Goal: Task Accomplishment & Management: Complete application form

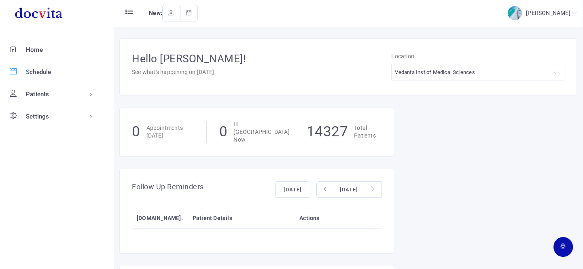
click at [48, 68] on span "Schedule" at bounding box center [38, 71] width 25 height 7
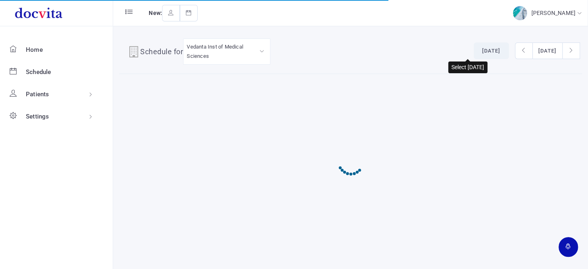
click at [474, 49] on button "[DATE]" at bounding box center [491, 50] width 35 height 17
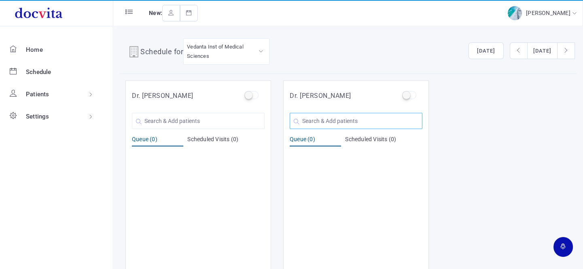
click at [343, 117] on input "text" at bounding box center [356, 121] width 133 height 16
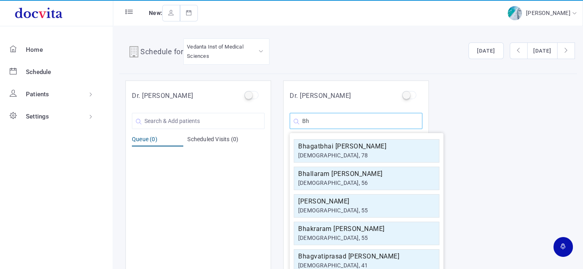
type input "B"
type input "H"
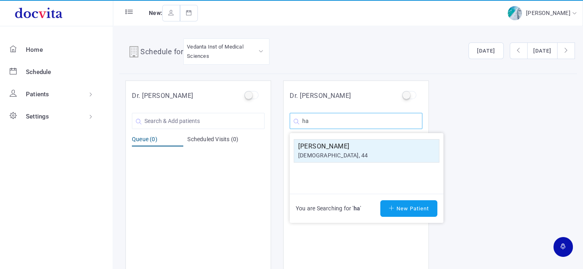
type input "h"
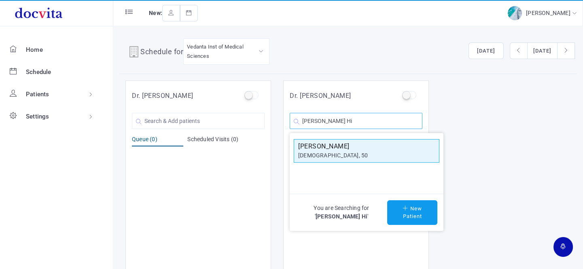
type input "[PERSON_NAME] Hi"
click at [336, 149] on h5 "[PERSON_NAME]" at bounding box center [366, 147] width 137 height 10
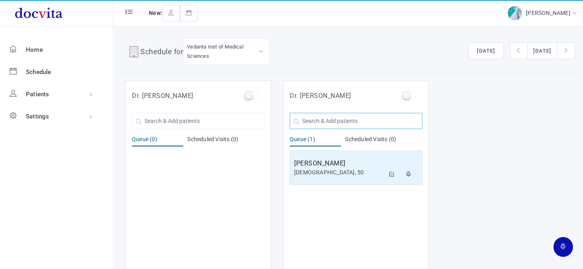
click at [327, 114] on input "text" at bounding box center [356, 121] width 133 height 16
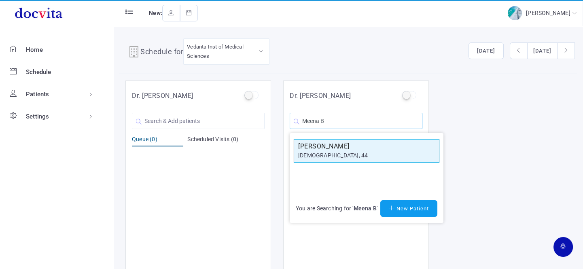
type input "Meena B"
click at [323, 152] on div "[DEMOGRAPHIC_DATA], 44" at bounding box center [366, 155] width 137 height 8
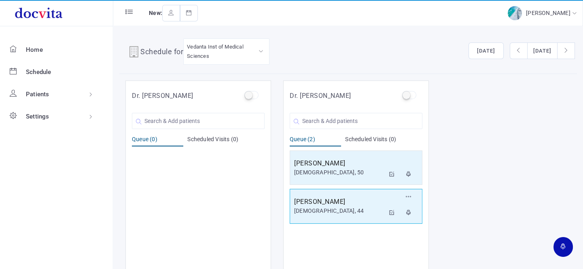
click at [341, 206] on h5 "[PERSON_NAME]" at bounding box center [339, 202] width 91 height 10
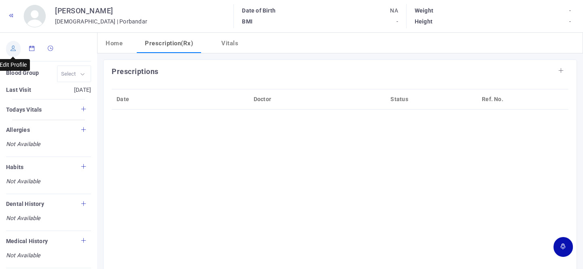
click at [10, 47] on link at bounding box center [13, 49] width 15 height 16
type input "[PERSON_NAME]"
type input "44"
type input "Porbandar"
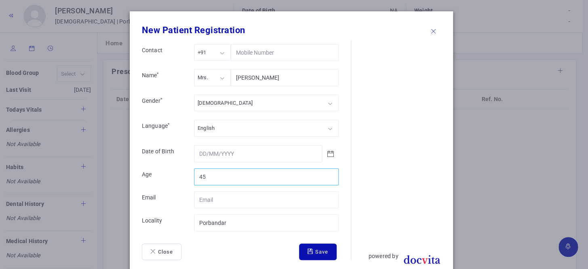
click at [328, 174] on input "45" at bounding box center [266, 176] width 145 height 17
type input "46"
click at [328, 173] on input "46" at bounding box center [266, 176] width 145 height 17
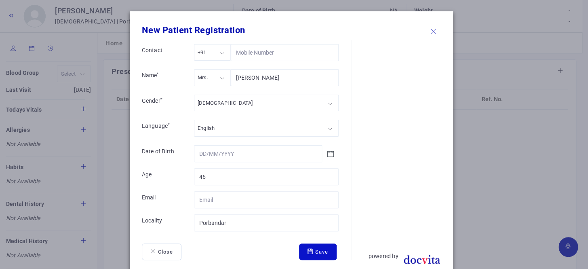
click at [316, 252] on button "Save" at bounding box center [318, 251] width 38 height 17
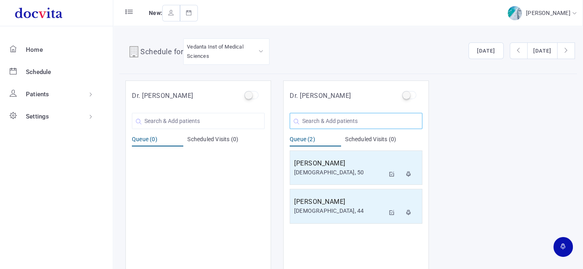
click at [339, 119] on input "text" at bounding box center [356, 121] width 133 height 16
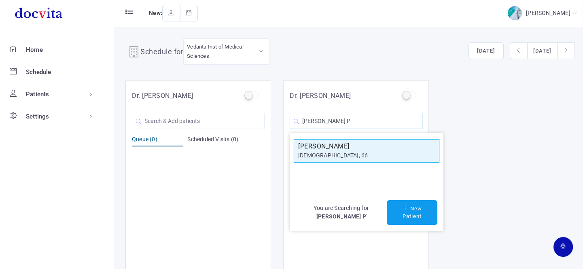
type input "[PERSON_NAME] P"
click at [336, 153] on div "[DEMOGRAPHIC_DATA], 66" at bounding box center [366, 155] width 137 height 8
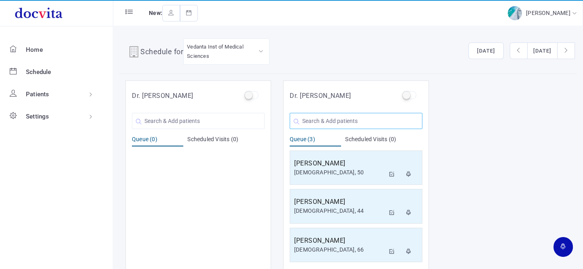
click at [358, 113] on input "text" at bounding box center [356, 121] width 133 height 16
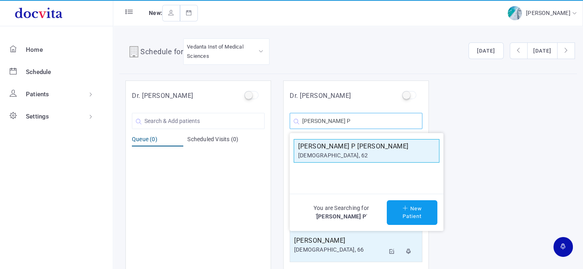
type input "[PERSON_NAME] P"
click at [326, 149] on h5 "[PERSON_NAME] P [PERSON_NAME]" at bounding box center [366, 147] width 137 height 10
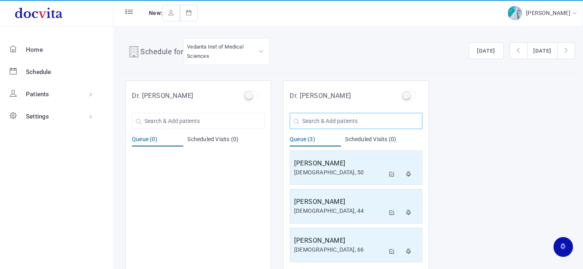
click at [336, 120] on input "text" at bounding box center [356, 121] width 133 height 16
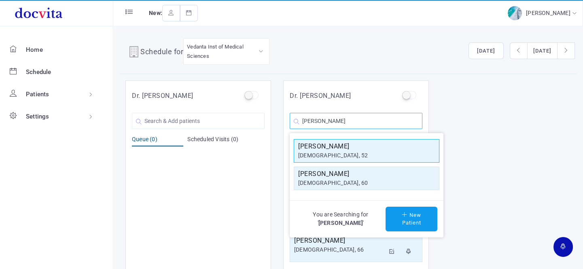
type input "[PERSON_NAME]"
click at [333, 152] on div "[DEMOGRAPHIC_DATA], 52" at bounding box center [366, 155] width 137 height 8
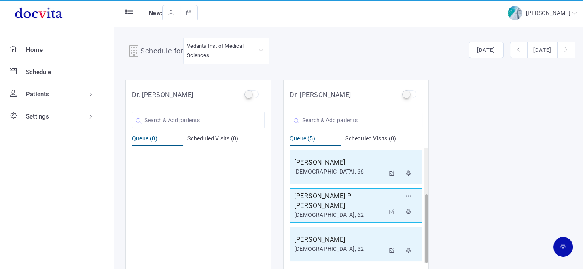
scroll to position [6, 0]
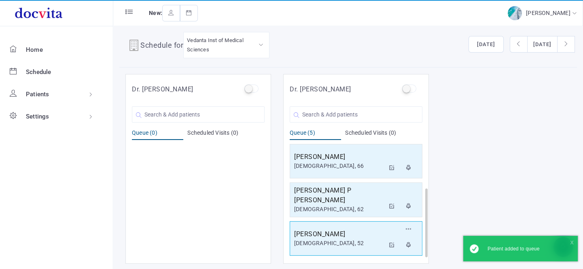
click at [345, 233] on h5 "[PERSON_NAME]" at bounding box center [339, 234] width 91 height 10
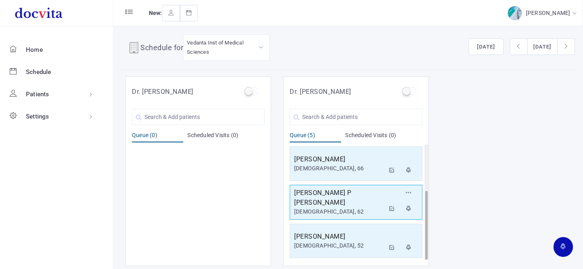
scroll to position [6, 0]
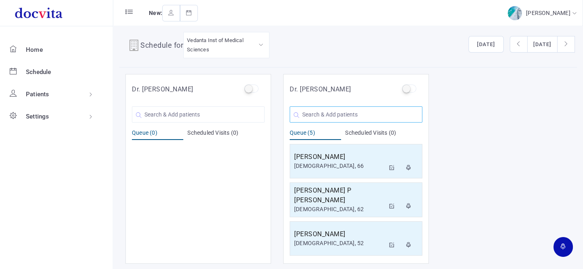
click at [332, 114] on input "text" at bounding box center [356, 114] width 133 height 16
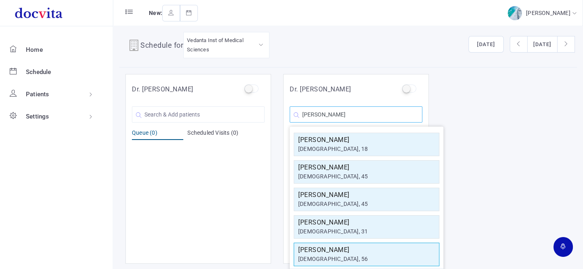
type input "[PERSON_NAME]"
click at [339, 251] on h5 "[PERSON_NAME]" at bounding box center [366, 250] width 137 height 10
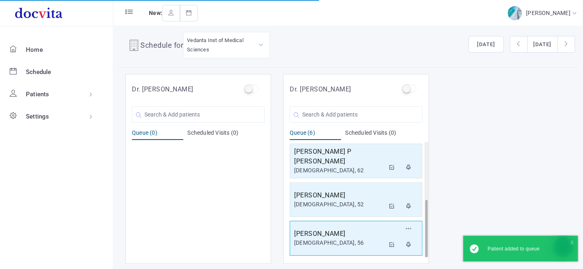
click at [337, 236] on h5 "[PERSON_NAME]" at bounding box center [339, 234] width 91 height 10
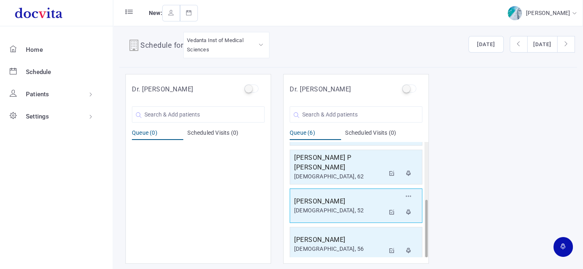
scroll to position [116, 0]
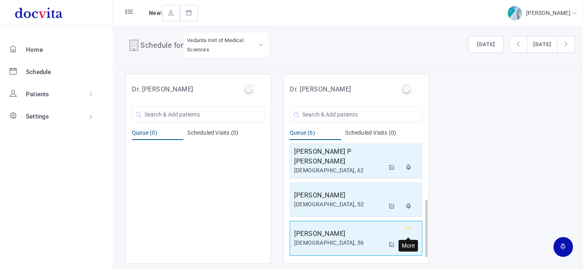
click at [409, 227] on icon "button" at bounding box center [409, 228] width 6 height 5
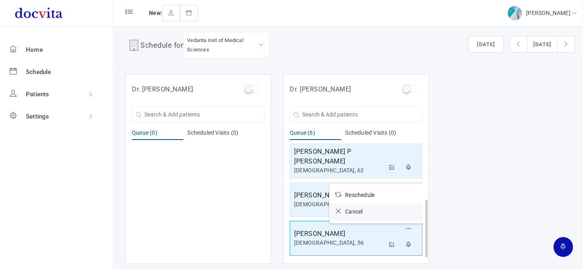
click at [337, 209] on icon at bounding box center [340, 211] width 10 height 6
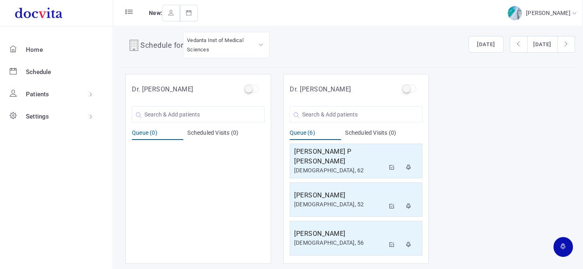
scroll to position [77, 0]
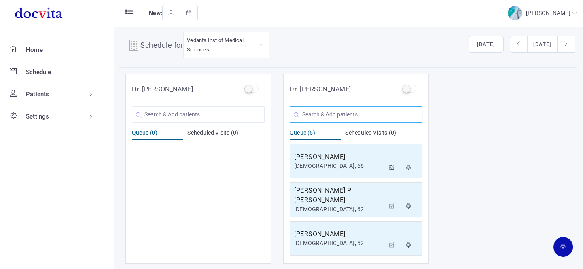
click at [311, 110] on input "text" at bounding box center [356, 114] width 133 height 16
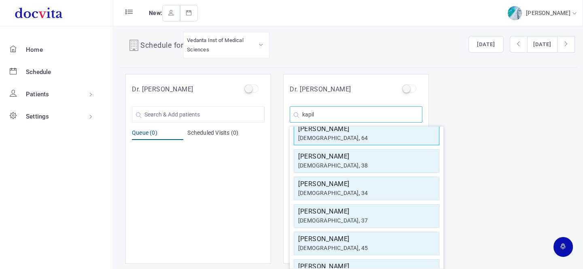
scroll to position [73, 0]
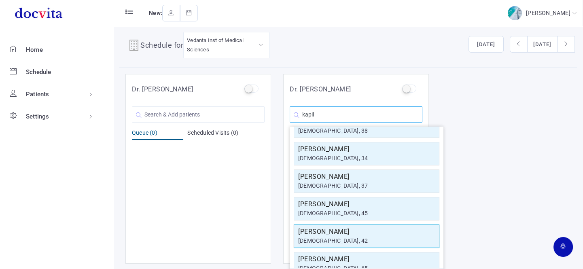
type input "kapil"
click at [320, 237] on div "[DEMOGRAPHIC_DATA], 42" at bounding box center [366, 241] width 137 height 8
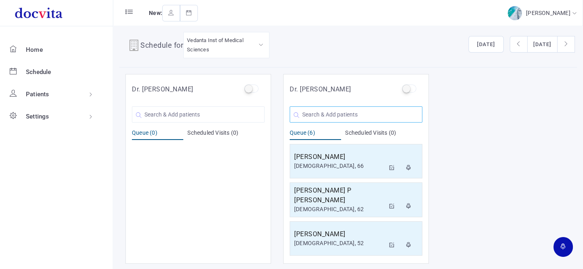
click at [340, 114] on input "text" at bounding box center [356, 114] width 133 height 16
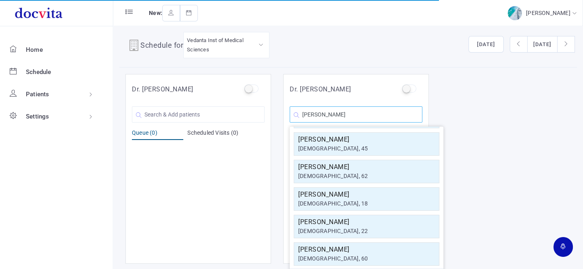
scroll to position [145, 0]
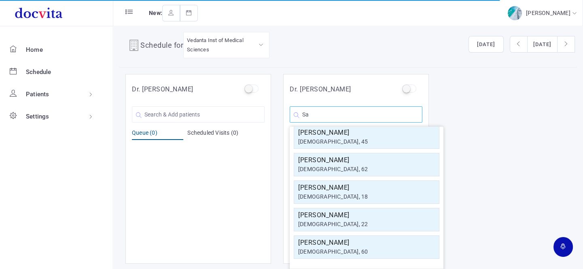
type input "S"
type input "[PERSON_NAME]"
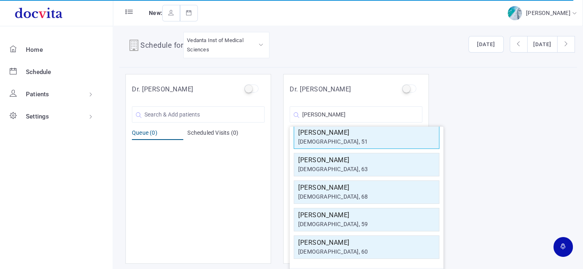
click at [365, 133] on h5 "[PERSON_NAME]" at bounding box center [366, 133] width 137 height 10
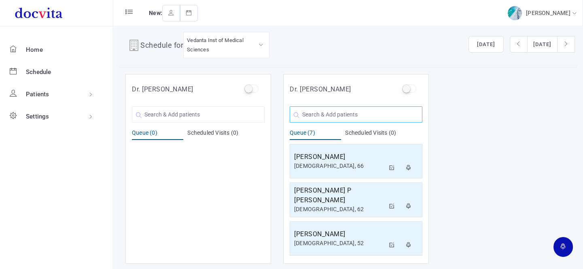
click at [324, 118] on input "text" at bounding box center [356, 114] width 133 height 16
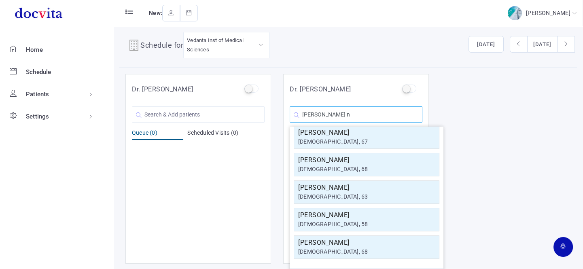
scroll to position [0, 0]
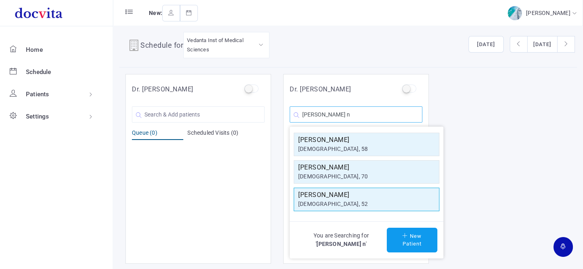
type input "[PERSON_NAME] n"
click at [320, 208] on div "[PERSON_NAME] [DEMOGRAPHIC_DATA], 52" at bounding box center [367, 199] width 146 height 23
click at [321, 200] on div "[DEMOGRAPHIC_DATA], 52" at bounding box center [366, 204] width 137 height 8
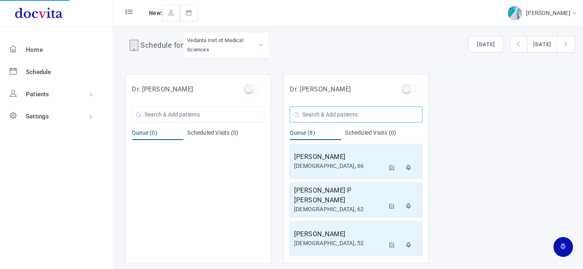
click at [347, 114] on input "text" at bounding box center [356, 114] width 133 height 16
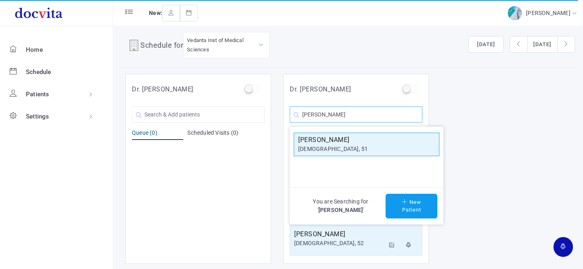
type input "[PERSON_NAME]"
click at [341, 143] on h5 "[PERSON_NAME]" at bounding box center [366, 140] width 137 height 10
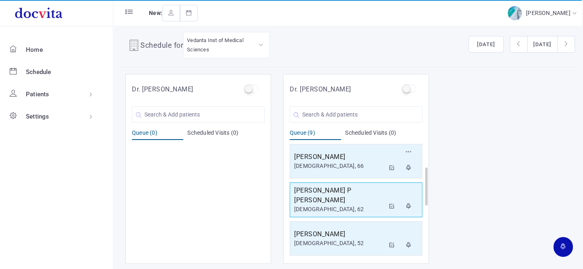
scroll to position [231, 0]
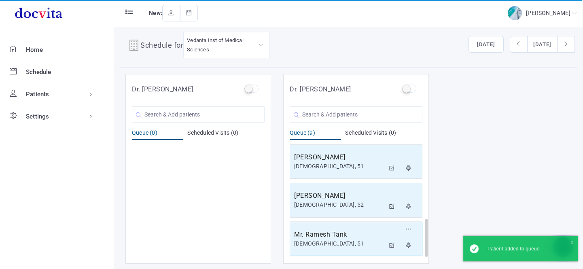
click at [347, 241] on div "[DEMOGRAPHIC_DATA], 51" at bounding box center [339, 243] width 91 height 8
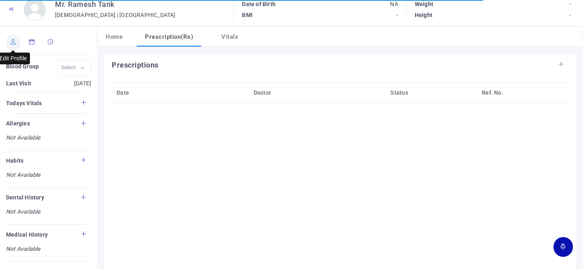
click at [12, 41] on icon at bounding box center [14, 41] width 6 height 5
type input "[PERSON_NAME]"
type input "51"
type input "[GEOGRAPHIC_DATA]"
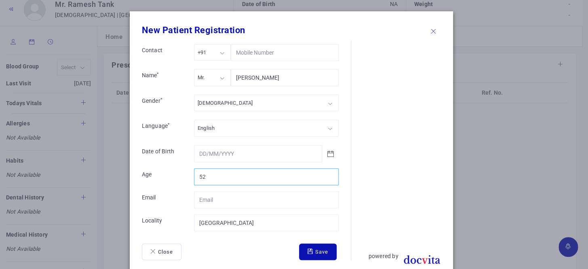
click at [328, 174] on input "52" at bounding box center [266, 176] width 145 height 17
click at [328, 174] on input "53" at bounding box center [266, 176] width 145 height 17
type input "54"
click at [328, 174] on input "54" at bounding box center [266, 176] width 145 height 17
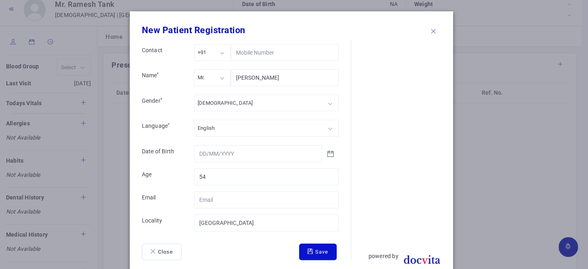
click at [320, 252] on button "Save" at bounding box center [318, 251] width 38 height 17
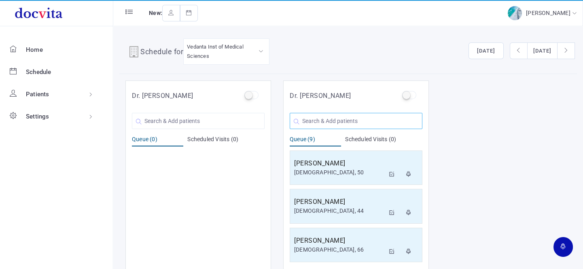
click at [354, 120] on input "text" at bounding box center [356, 121] width 133 height 16
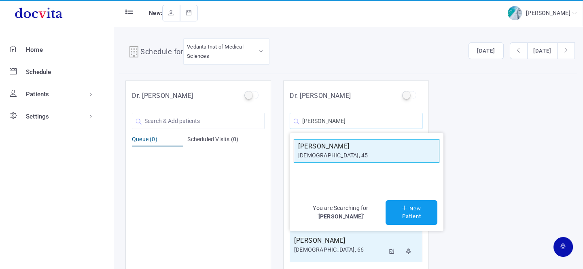
type input "[PERSON_NAME]"
click at [351, 153] on div "[DEMOGRAPHIC_DATA], 45" at bounding box center [366, 155] width 137 height 8
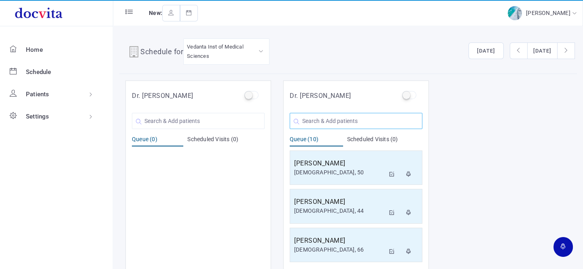
click at [353, 117] on input "text" at bounding box center [356, 121] width 133 height 16
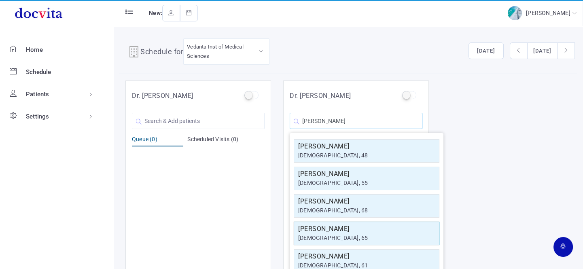
type input "[PERSON_NAME]"
click at [326, 231] on h5 "[PERSON_NAME]" at bounding box center [366, 229] width 137 height 10
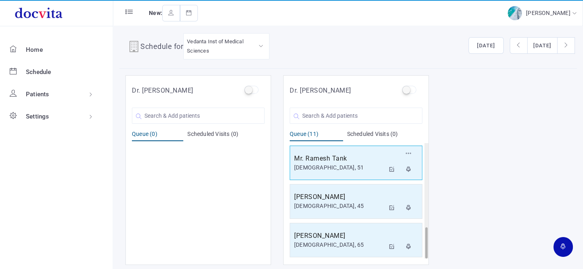
scroll to position [6, 0]
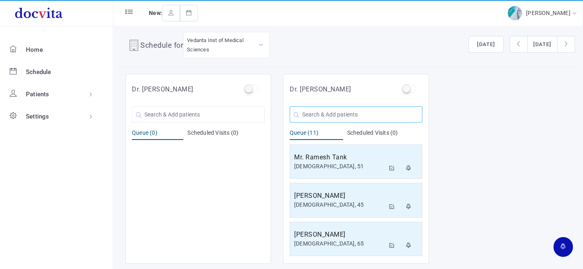
click at [344, 112] on input "text" at bounding box center [356, 114] width 133 height 16
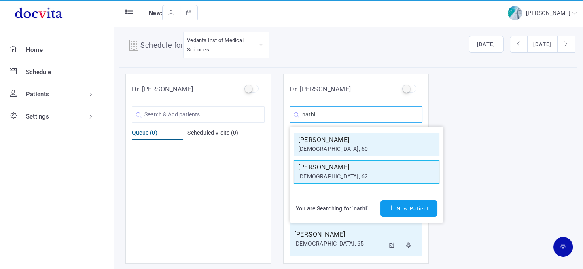
type input "nathi"
click at [336, 172] on div "[DEMOGRAPHIC_DATA], 62" at bounding box center [366, 176] width 137 height 8
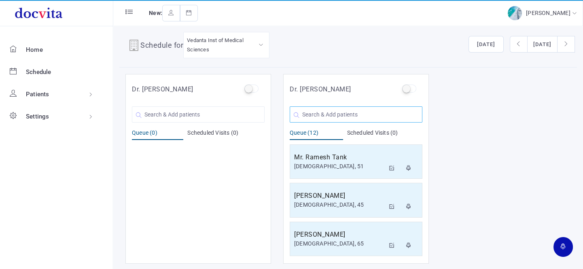
click at [340, 114] on input "text" at bounding box center [356, 114] width 133 height 16
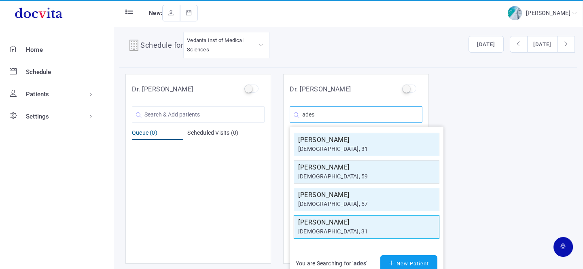
type input "ades"
click at [347, 227] on div "[DEMOGRAPHIC_DATA], 31" at bounding box center [366, 231] width 137 height 8
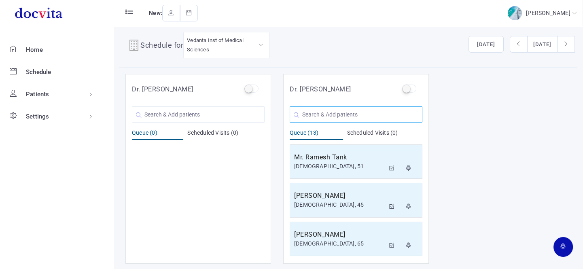
click at [324, 121] on input "text" at bounding box center [356, 114] width 133 height 16
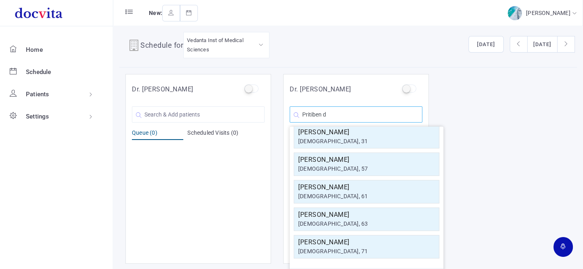
scroll to position [0, 0]
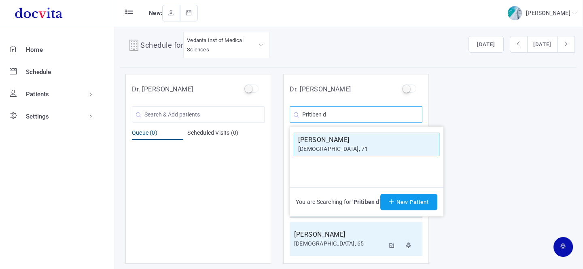
type input "Pritiben d"
click at [332, 137] on h5 "[PERSON_NAME]" at bounding box center [366, 140] width 137 height 10
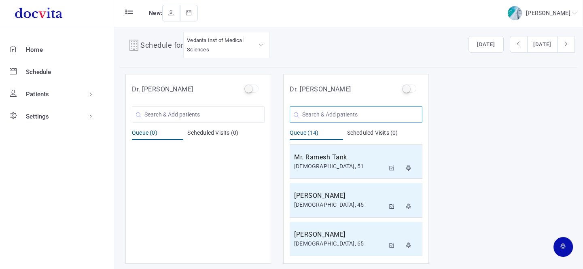
click at [318, 113] on input "text" at bounding box center [356, 114] width 133 height 16
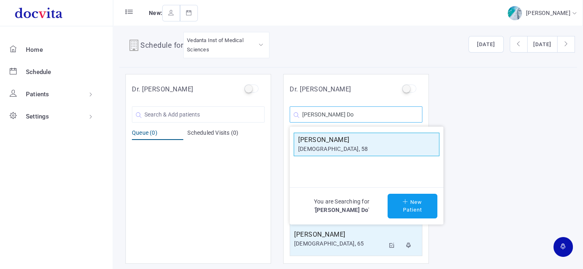
type input "[PERSON_NAME] Do"
click at [335, 145] on div "[DEMOGRAPHIC_DATA], 58" at bounding box center [366, 149] width 137 height 8
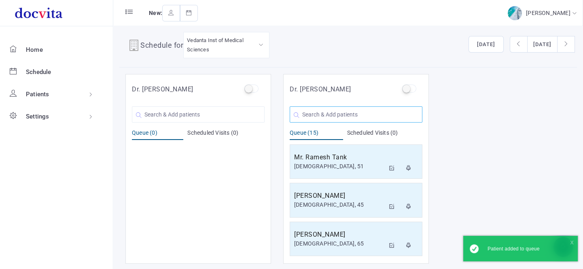
click at [331, 112] on input "text" at bounding box center [356, 114] width 133 height 16
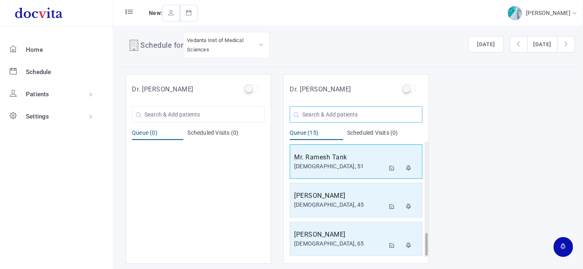
scroll to position [463, 0]
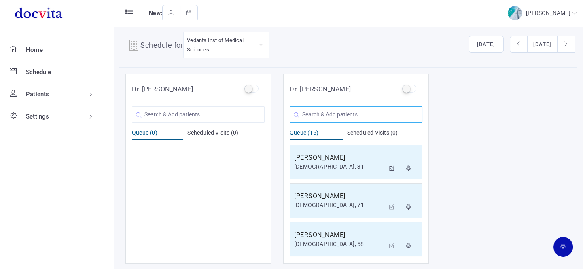
click at [343, 112] on input "text" at bounding box center [356, 114] width 133 height 16
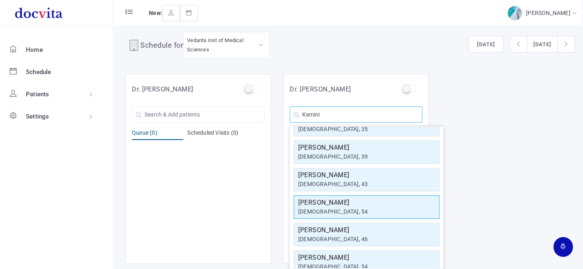
scroll to position [36, 0]
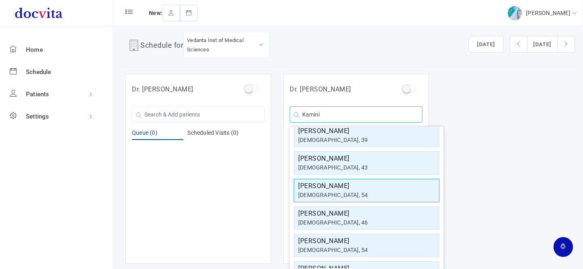
type input "Kamini"
click at [350, 188] on h5 "[PERSON_NAME]" at bounding box center [366, 186] width 137 height 10
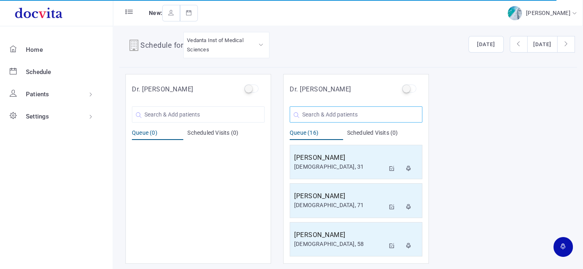
click at [358, 113] on input "text" at bounding box center [356, 114] width 133 height 16
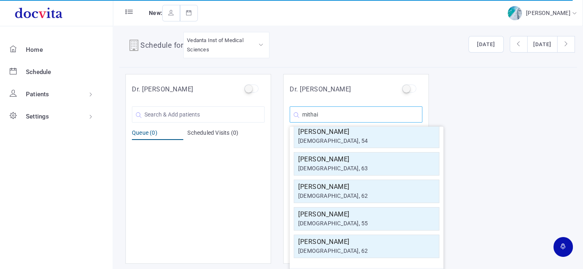
scroll to position [0, 0]
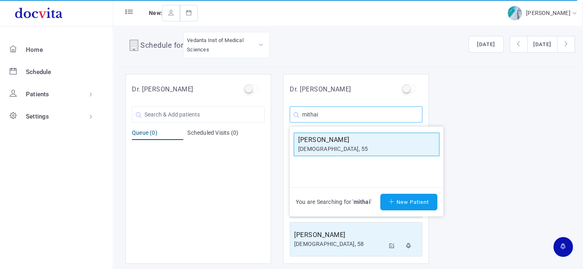
type input "mithai"
click at [355, 148] on div "[DEMOGRAPHIC_DATA], 55" at bounding box center [366, 149] width 137 height 8
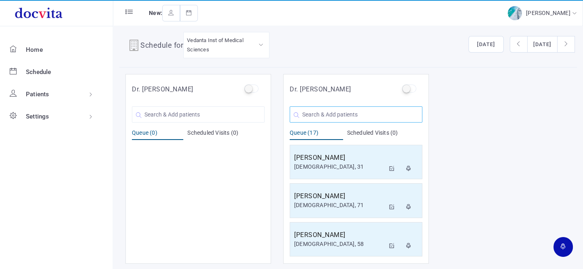
click at [352, 119] on input "text" at bounding box center [356, 114] width 133 height 16
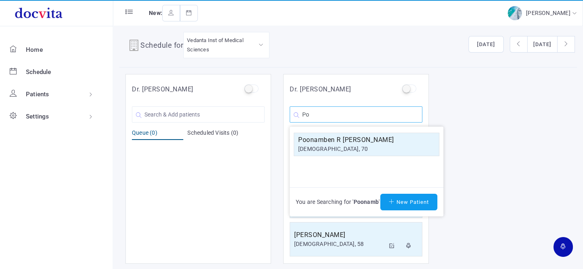
type input "P"
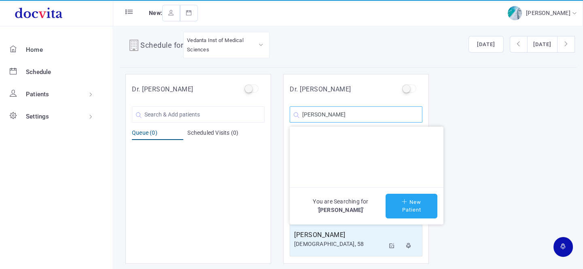
type input "[PERSON_NAME]"
click at [408, 205] on button "New Patient" at bounding box center [411, 206] width 52 height 25
type input "[PERSON_NAME]"
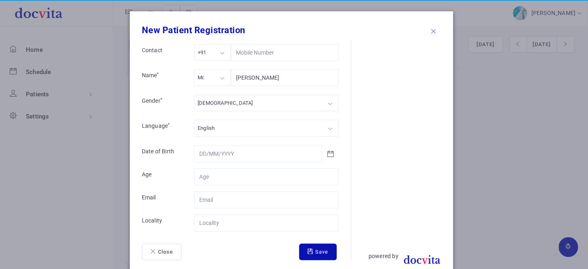
click at [209, 79] on div "Mr." at bounding box center [212, 77] width 37 height 17
click at [203, 110] on div "[DEMOGRAPHIC_DATA] [DEMOGRAPHIC_DATA] [DEMOGRAPHIC_DATA] Other" at bounding box center [266, 104] width 145 height 19
click at [208, 178] on input "Contact" at bounding box center [266, 176] width 145 height 17
type input "70"
click at [220, 226] on input "Contact" at bounding box center [266, 222] width 145 height 17
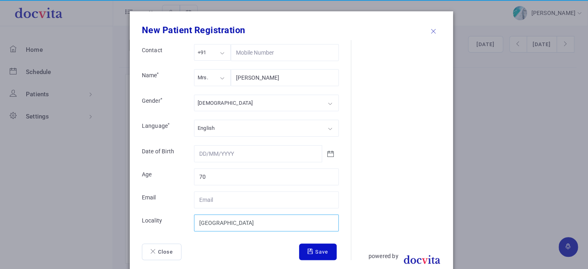
type input "[GEOGRAPHIC_DATA]"
click at [317, 250] on button "Save" at bounding box center [318, 251] width 38 height 17
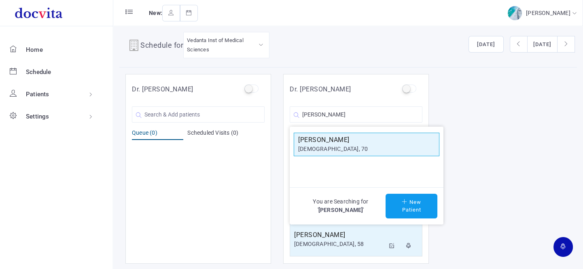
click at [320, 142] on h5 "[PERSON_NAME]" at bounding box center [366, 140] width 137 height 10
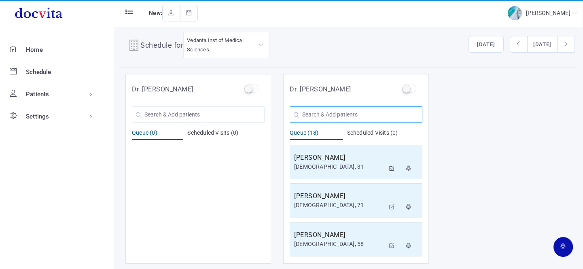
click at [317, 113] on input "text" at bounding box center [356, 114] width 133 height 16
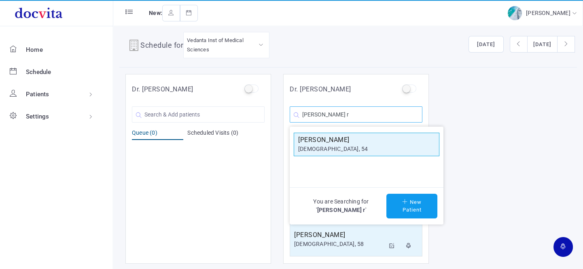
type input "[PERSON_NAME] r"
click at [321, 140] on h5 "[PERSON_NAME]" at bounding box center [366, 140] width 137 height 10
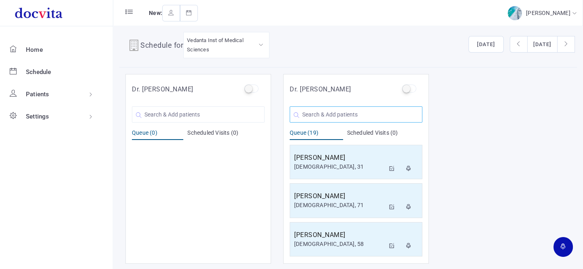
click at [333, 113] on input "text" at bounding box center [356, 114] width 133 height 16
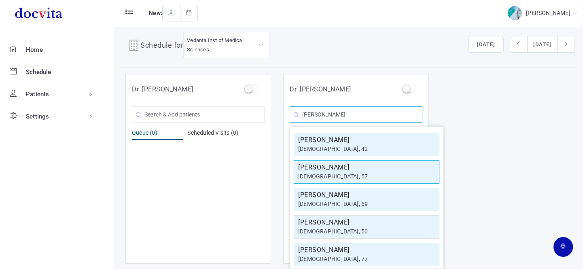
type input "[PERSON_NAME]"
click at [336, 173] on div "[DEMOGRAPHIC_DATA], 57" at bounding box center [366, 176] width 137 height 8
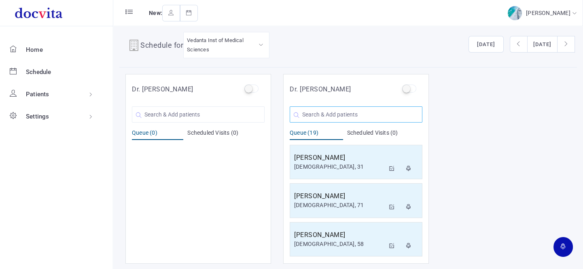
click at [320, 114] on input "text" at bounding box center [356, 114] width 133 height 16
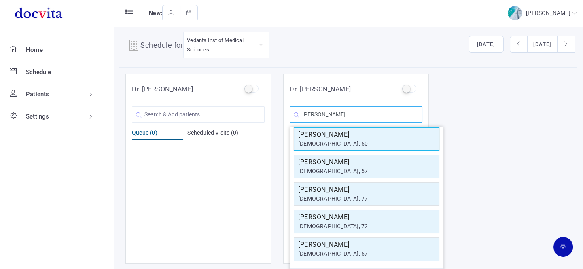
scroll to position [62, 0]
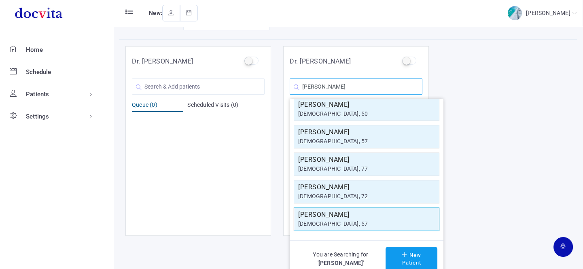
type input "[PERSON_NAME]"
click at [333, 220] on div "[DEMOGRAPHIC_DATA], 57" at bounding box center [366, 224] width 137 height 8
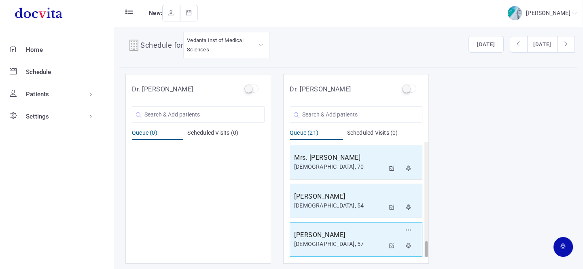
scroll to position [694, 0]
click at [328, 235] on h5 "[PERSON_NAME]" at bounding box center [339, 236] width 91 height 10
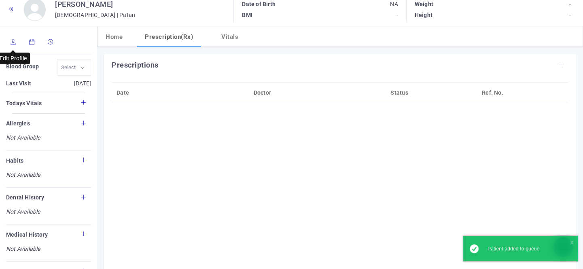
click at [11, 41] on icon at bounding box center [14, 41] width 6 height 5
type input "[PERSON_NAME]"
type input "57"
type input "Patan"
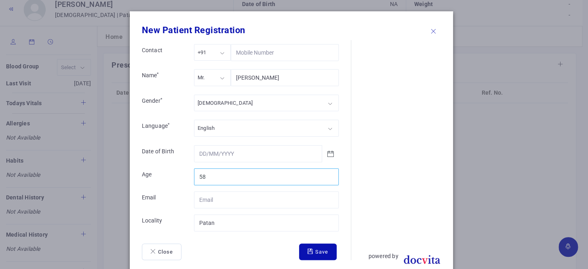
click at [328, 173] on input "58" at bounding box center [266, 176] width 145 height 17
type input "59"
click at [328, 173] on input "59" at bounding box center [266, 176] width 145 height 17
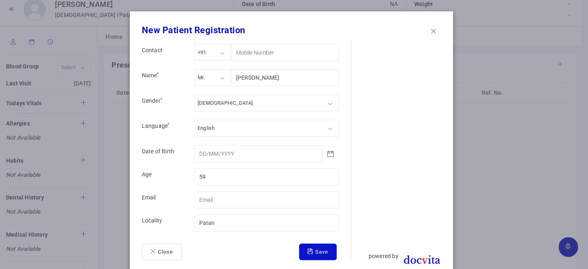
click at [317, 248] on button "Save" at bounding box center [318, 251] width 38 height 17
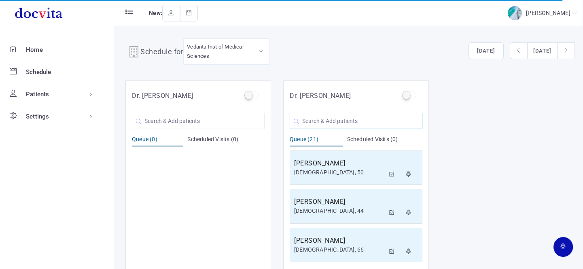
click at [337, 124] on input "text" at bounding box center [356, 121] width 133 height 16
click at [344, 113] on input "text" at bounding box center [356, 121] width 133 height 16
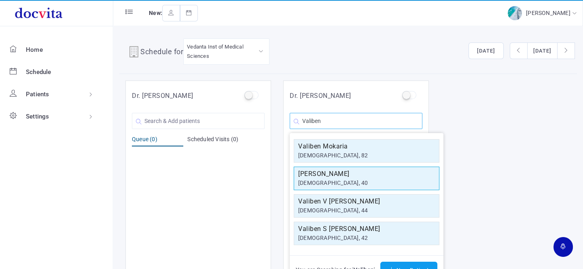
type input "Valiben"
click at [337, 178] on h5 "[PERSON_NAME]" at bounding box center [366, 174] width 137 height 10
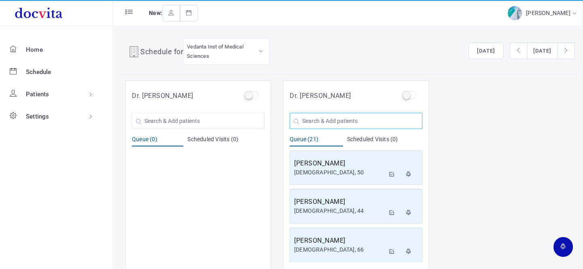
click at [325, 116] on input "text" at bounding box center [356, 121] width 133 height 16
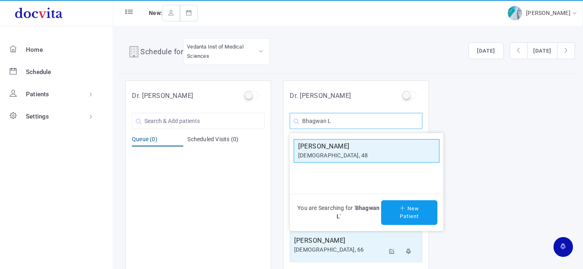
type input "Bhagwan L"
click at [330, 152] on div "[DEMOGRAPHIC_DATA], 48" at bounding box center [366, 155] width 137 height 8
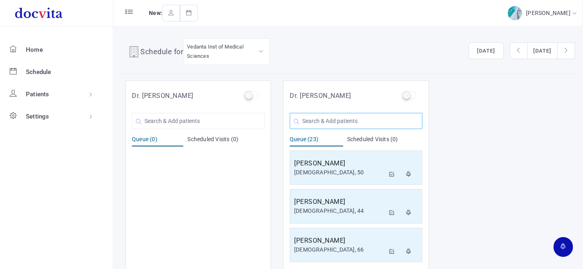
click at [340, 117] on input "text" at bounding box center [356, 121] width 133 height 16
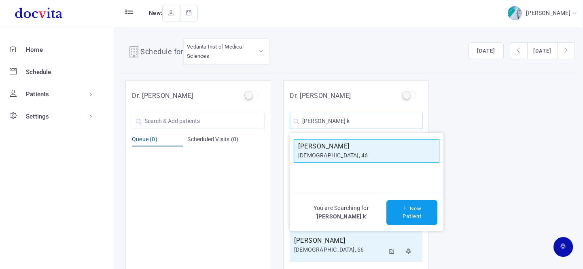
type input "[PERSON_NAME] k"
click at [339, 152] on div "[DEMOGRAPHIC_DATA], 46" at bounding box center [366, 155] width 137 height 8
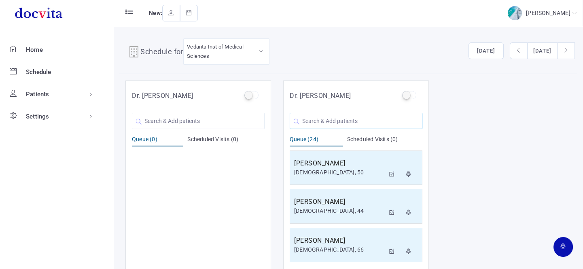
click at [326, 121] on input "text" at bounding box center [356, 121] width 133 height 16
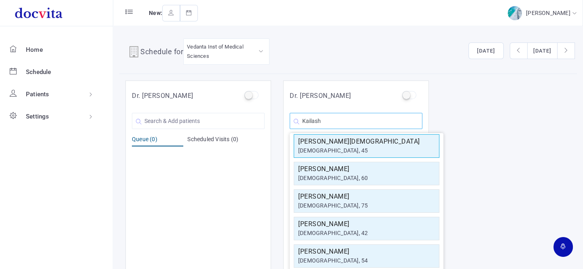
scroll to position [73, 0]
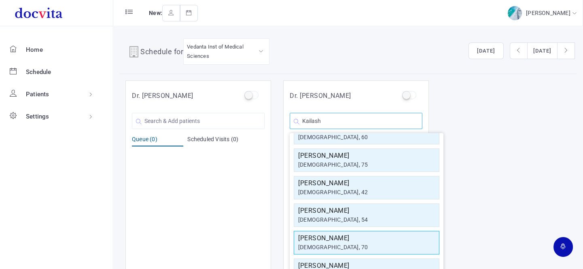
type input "Kailash"
click at [347, 235] on h5 "[PERSON_NAME]" at bounding box center [366, 238] width 137 height 10
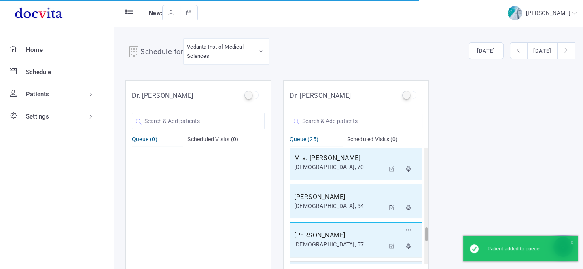
scroll to position [849, 0]
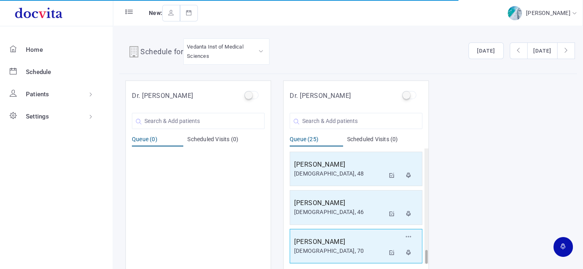
click at [340, 243] on h5 "[PERSON_NAME]" at bounding box center [339, 242] width 91 height 10
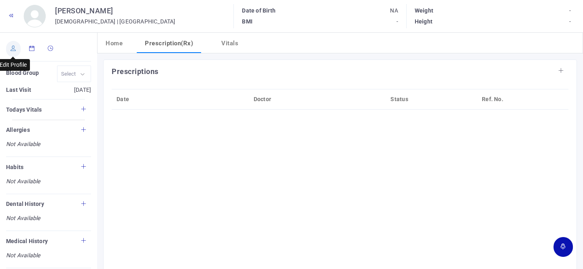
click at [13, 49] on icon at bounding box center [14, 48] width 6 height 5
type input "[PERSON_NAME]"
type input "70"
type input "[GEOGRAPHIC_DATA]"
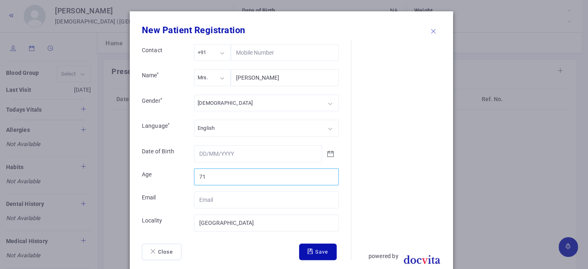
click at [330, 172] on input "71" at bounding box center [266, 176] width 145 height 17
click at [329, 172] on input "72" at bounding box center [266, 176] width 145 height 17
click at [329, 172] on input "73" at bounding box center [266, 176] width 145 height 17
click at [328, 172] on input "74" at bounding box center [266, 176] width 145 height 17
type input "73"
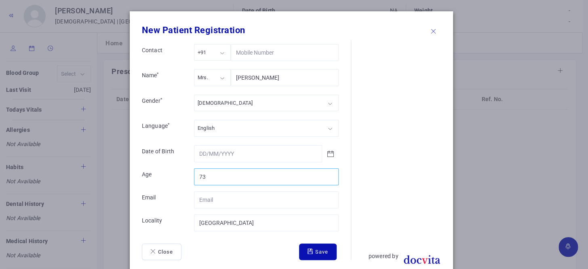
click at [328, 178] on input "73" at bounding box center [266, 176] width 145 height 17
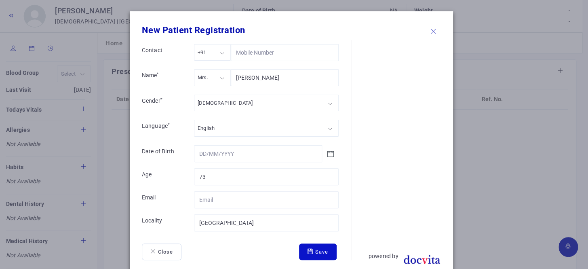
click at [315, 255] on button "Save" at bounding box center [318, 251] width 38 height 17
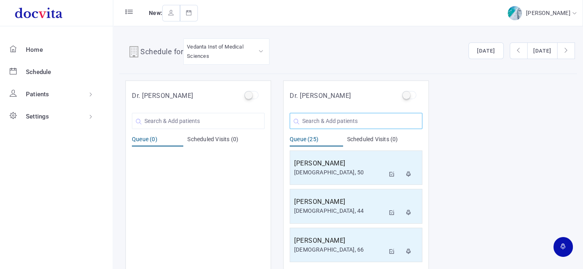
click at [313, 121] on input "text" at bounding box center [356, 121] width 133 height 16
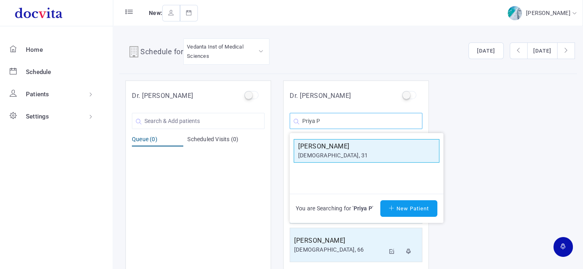
type input "Priya P"
click at [328, 154] on div "[DEMOGRAPHIC_DATA], 31" at bounding box center [366, 155] width 137 height 8
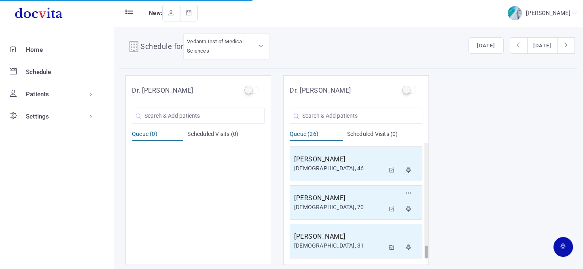
scroll to position [6, 0]
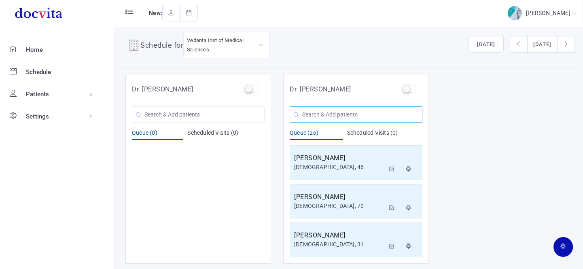
click at [334, 117] on input "text" at bounding box center [356, 114] width 133 height 16
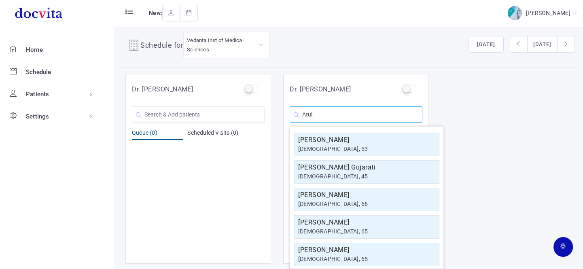
click at [332, 116] on input "Atul" at bounding box center [356, 114] width 133 height 16
type input "A"
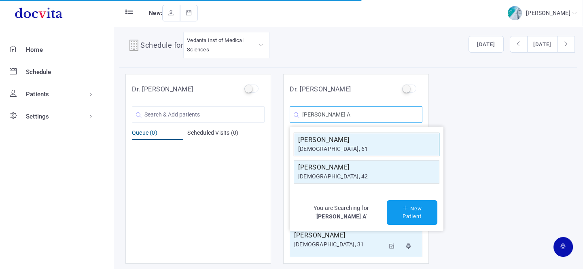
type input "[PERSON_NAME] A"
click at [330, 138] on h5 "[PERSON_NAME]" at bounding box center [366, 140] width 137 height 10
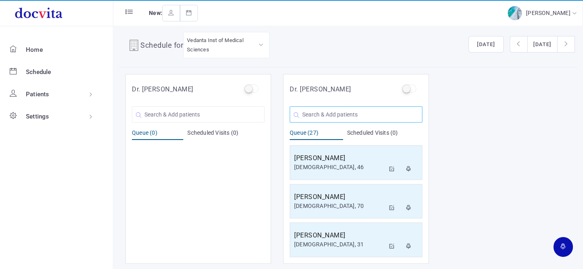
click at [323, 115] on input "text" at bounding box center [356, 114] width 133 height 16
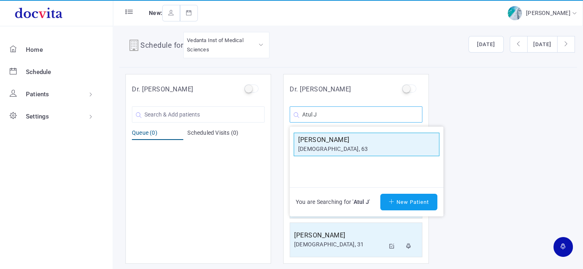
type input "Atul J"
click at [328, 145] on div "[DEMOGRAPHIC_DATA], 63" at bounding box center [366, 149] width 137 height 8
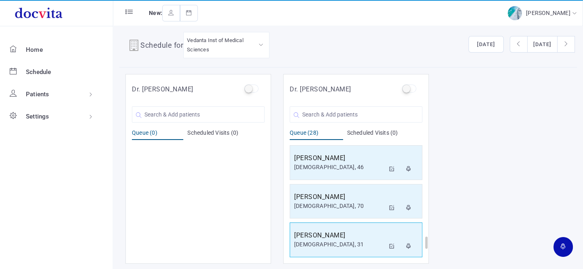
scroll to position [964, 0]
click at [351, 112] on input "text" at bounding box center [356, 114] width 133 height 16
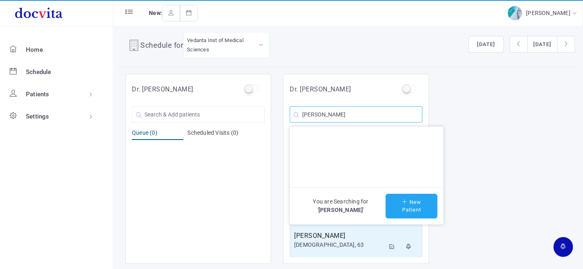
type input "[PERSON_NAME]"
click at [415, 205] on button "New Patient" at bounding box center [411, 206] width 52 height 25
type input "[PERSON_NAME]"
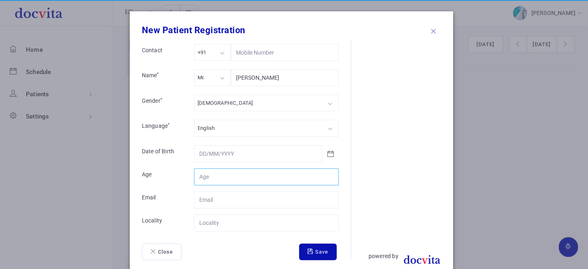
click at [213, 174] on input "Contact" at bounding box center [266, 176] width 145 height 17
type input "19"
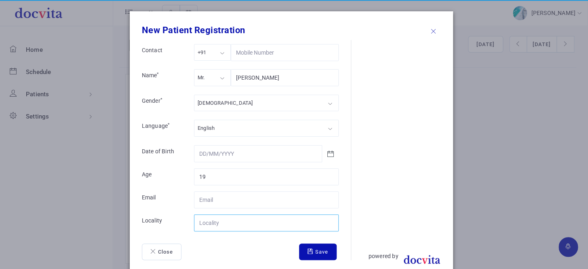
click at [226, 226] on input "Contact" at bounding box center [266, 222] width 145 height 17
type input "Bhuj"
click at [313, 252] on button "Save" at bounding box center [318, 251] width 38 height 17
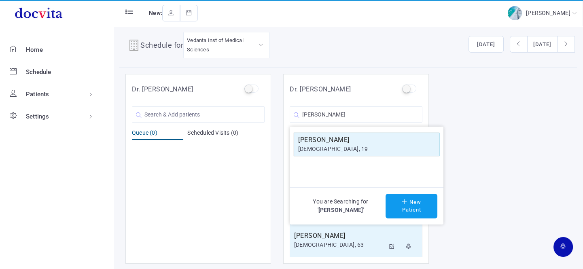
click at [332, 146] on div "[DEMOGRAPHIC_DATA], 19" at bounding box center [366, 149] width 137 height 8
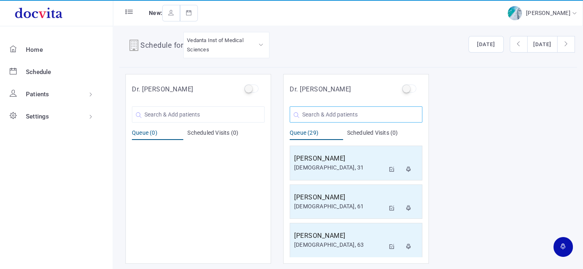
click at [331, 112] on input "text" at bounding box center [356, 114] width 133 height 16
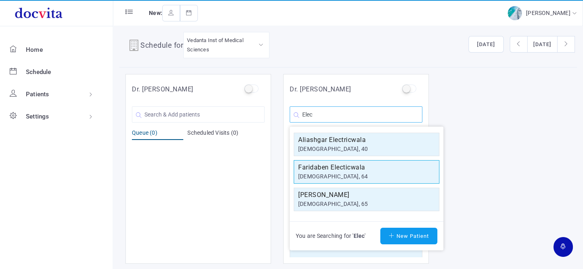
type input "Elec"
click at [378, 173] on div "[DEMOGRAPHIC_DATA], 64" at bounding box center [366, 176] width 137 height 8
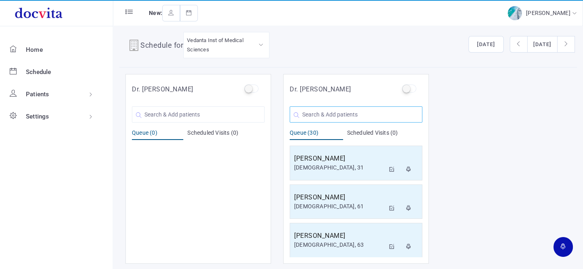
click at [377, 112] on input "text" at bounding box center [356, 114] width 133 height 16
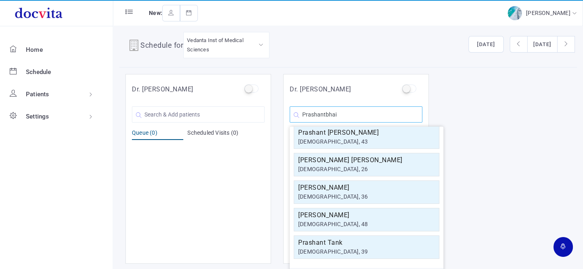
scroll to position [0, 0]
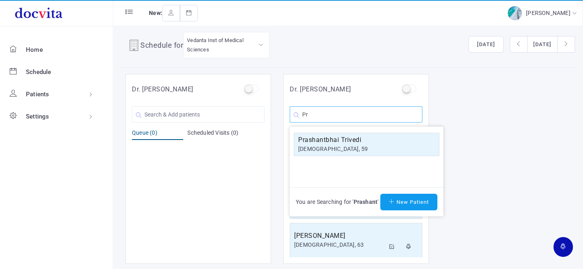
type input "P"
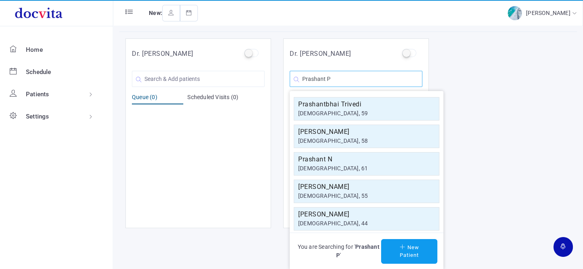
scroll to position [6, 0]
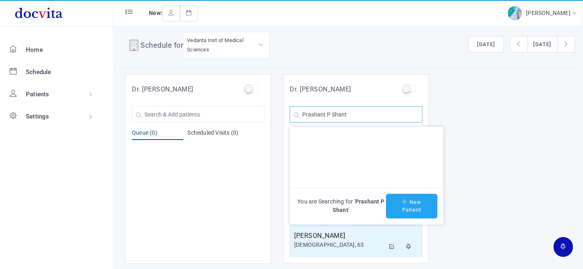
type input "Prashant P Shant"
click at [412, 200] on button "New Patient" at bounding box center [411, 206] width 51 height 25
type input "Prashant P Shant"
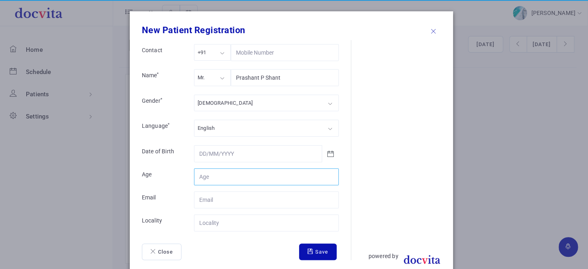
click at [238, 178] on input "Contact" at bounding box center [266, 176] width 145 height 17
type input "62"
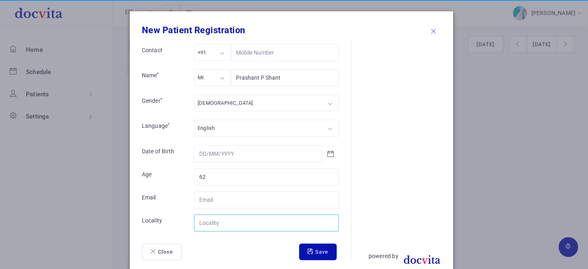
click at [233, 224] on input "Contact" at bounding box center [266, 222] width 145 height 17
type input "[GEOGRAPHIC_DATA]"
click at [320, 248] on button "Save" at bounding box center [318, 251] width 38 height 17
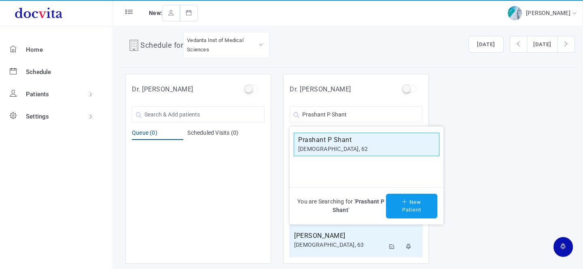
click at [340, 140] on h5 "Prashant P Shant" at bounding box center [366, 140] width 137 height 10
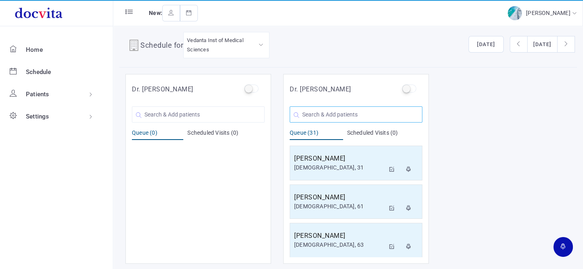
click at [326, 117] on input "text" at bounding box center [356, 114] width 133 height 16
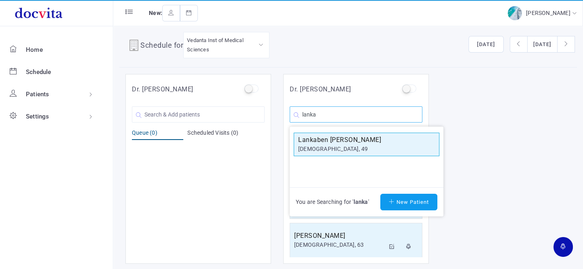
type input "lanka"
click at [344, 150] on div "[DEMOGRAPHIC_DATA], 49" at bounding box center [366, 149] width 137 height 8
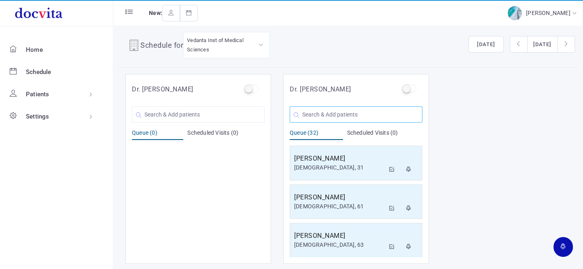
click at [318, 115] on input "text" at bounding box center [356, 114] width 133 height 16
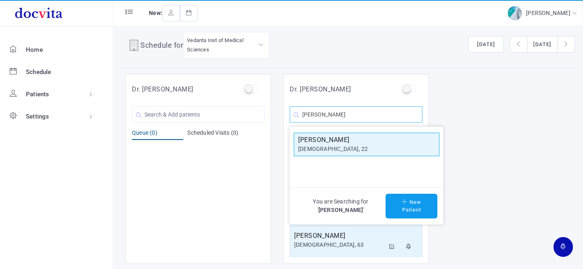
type input "[PERSON_NAME]"
click at [334, 139] on h5 "[PERSON_NAME]" at bounding box center [366, 140] width 137 height 10
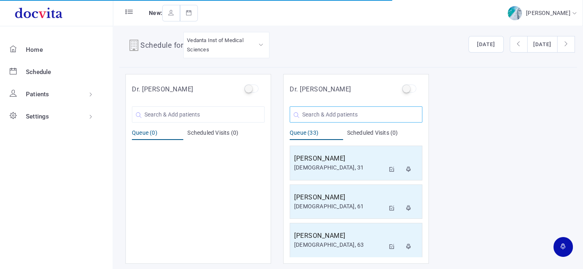
click at [334, 113] on input "text" at bounding box center [356, 114] width 133 height 16
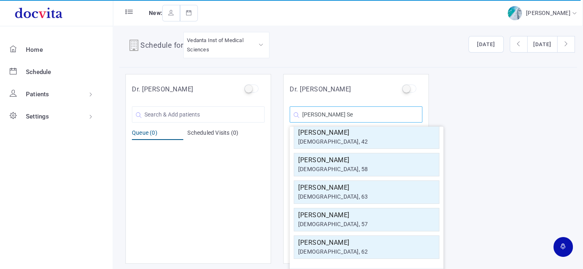
scroll to position [0, 0]
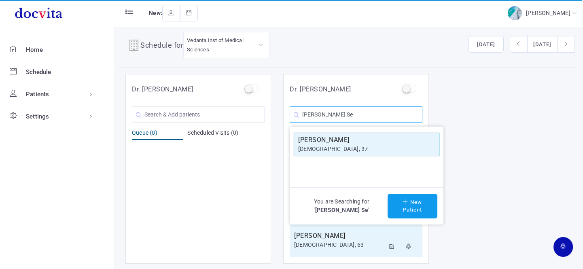
type input "[PERSON_NAME] Se"
click at [370, 147] on div "[DEMOGRAPHIC_DATA], 37" at bounding box center [366, 149] width 137 height 8
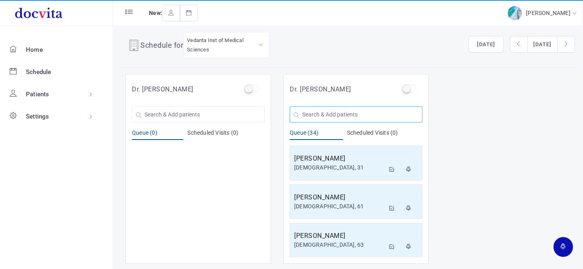
click at [328, 114] on input "text" at bounding box center [356, 114] width 133 height 16
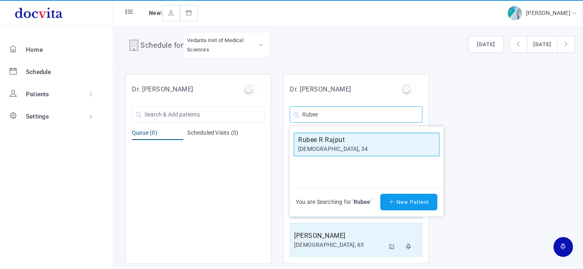
type input "Rubee"
click at [336, 146] on div "[DEMOGRAPHIC_DATA], 34" at bounding box center [366, 149] width 137 height 8
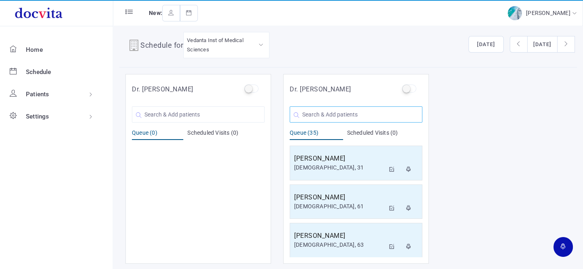
click at [366, 114] on input "text" at bounding box center [356, 114] width 133 height 16
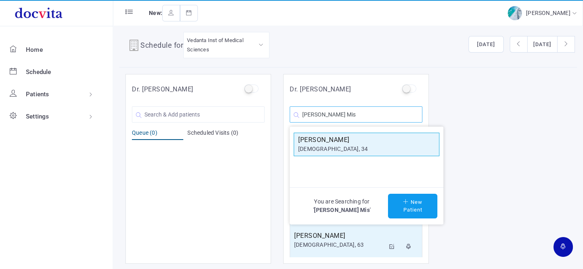
type input "[PERSON_NAME] Mis"
click at [351, 141] on h5 "[PERSON_NAME]" at bounding box center [366, 140] width 137 height 10
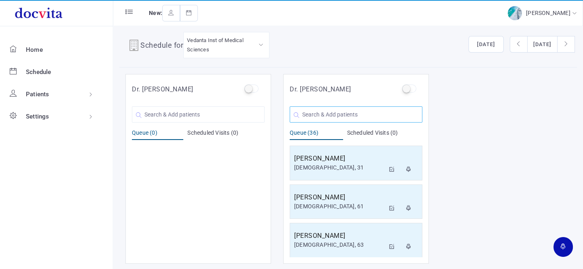
click at [332, 112] on input "text" at bounding box center [356, 114] width 133 height 16
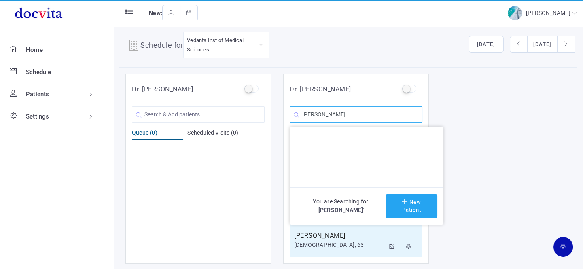
type input "[PERSON_NAME]"
click at [408, 205] on button "New Patient" at bounding box center [411, 206] width 52 height 25
type input "[PERSON_NAME]"
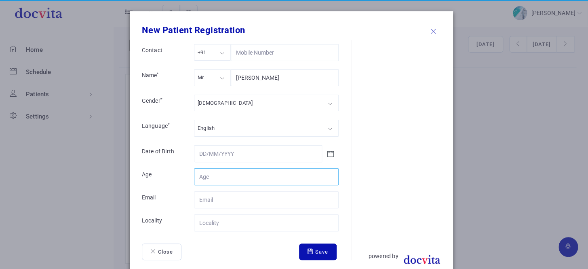
click at [239, 178] on input "Contact" at bounding box center [266, 176] width 145 height 17
type input "26"
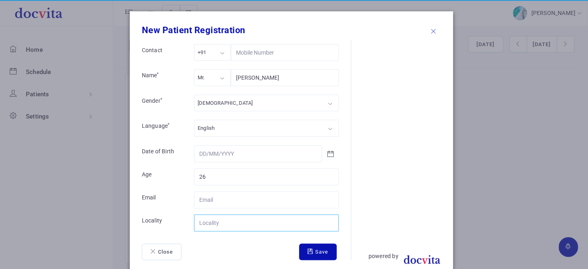
click at [233, 222] on input "Contact" at bounding box center [266, 222] width 145 height 17
type input "[GEOGRAPHIC_DATA]"
click at [312, 250] on button "Save" at bounding box center [318, 251] width 38 height 17
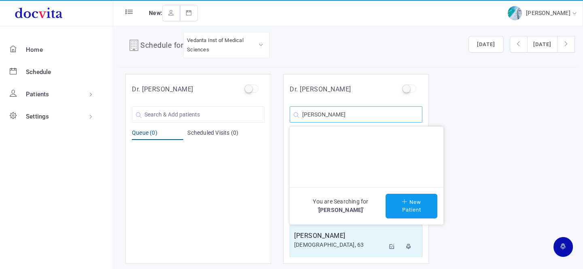
click at [378, 121] on input "[PERSON_NAME]" at bounding box center [356, 114] width 133 height 16
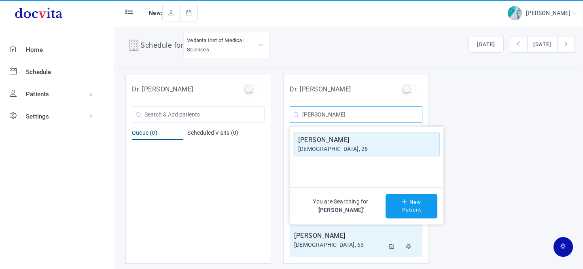
type input "[PERSON_NAME]"
click at [366, 141] on h5 "[PERSON_NAME]" at bounding box center [366, 140] width 137 height 10
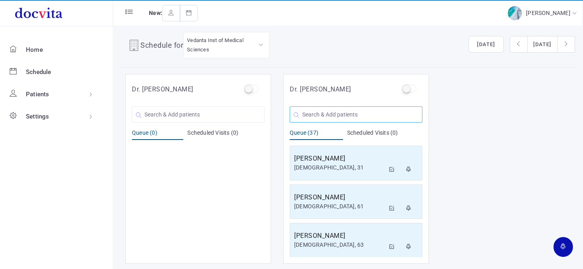
click at [328, 116] on input "text" at bounding box center [356, 114] width 133 height 16
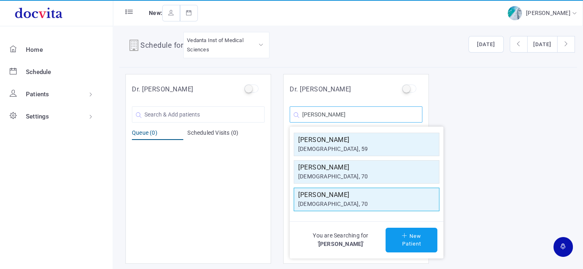
type input "[PERSON_NAME]"
click at [333, 200] on div "[DEMOGRAPHIC_DATA], 70" at bounding box center [366, 204] width 137 height 8
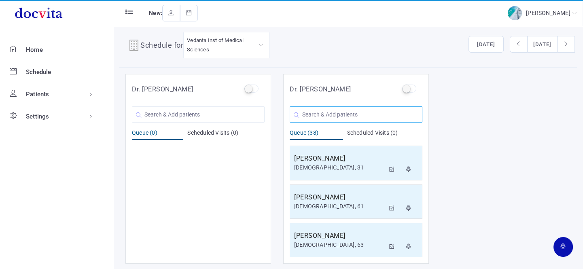
click at [333, 112] on input "text" at bounding box center [356, 114] width 133 height 16
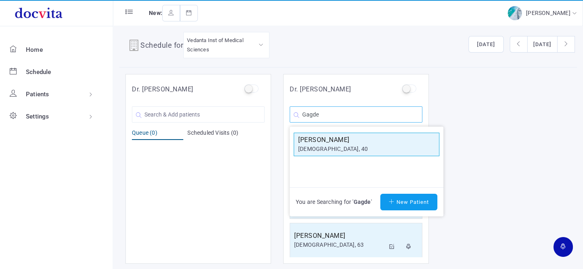
type input "Gagde"
click at [337, 148] on div "[DEMOGRAPHIC_DATA], 40" at bounding box center [366, 149] width 137 height 8
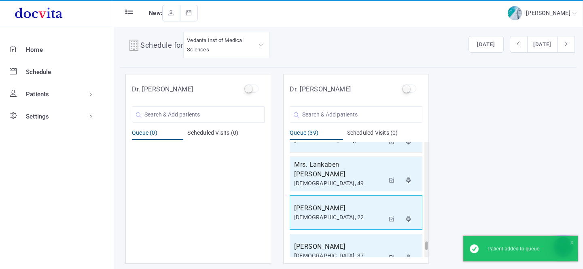
scroll to position [1388, 0]
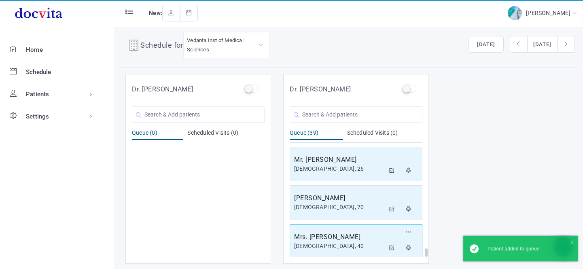
click at [344, 235] on h5 "Mrs. [PERSON_NAME]" at bounding box center [339, 237] width 91 height 10
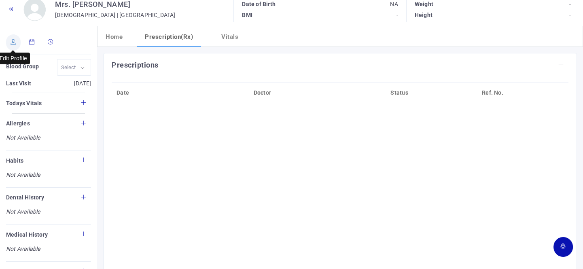
click at [15, 43] on icon at bounding box center [14, 41] width 6 height 5
type input "[PERSON_NAME]"
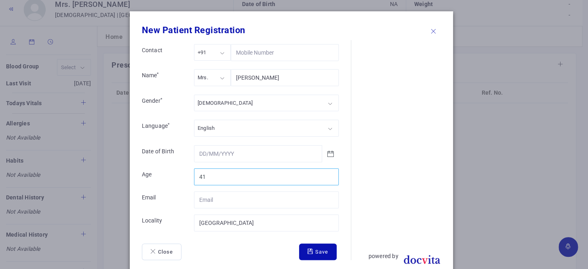
click at [328, 172] on input "41" at bounding box center [266, 176] width 145 height 17
type input "42"
click at [328, 172] on input "42" at bounding box center [266, 176] width 145 height 17
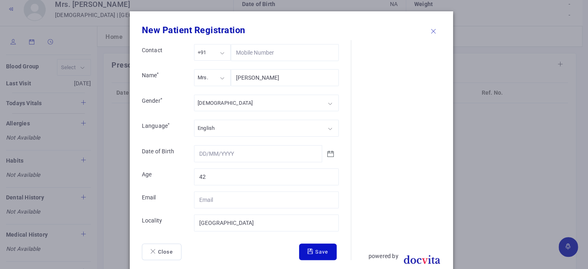
click at [315, 252] on button "Save" at bounding box center [318, 251] width 38 height 17
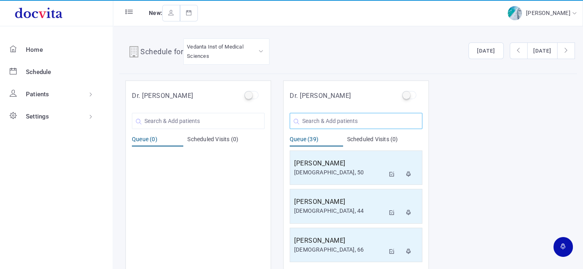
click at [334, 121] on input "text" at bounding box center [356, 121] width 133 height 16
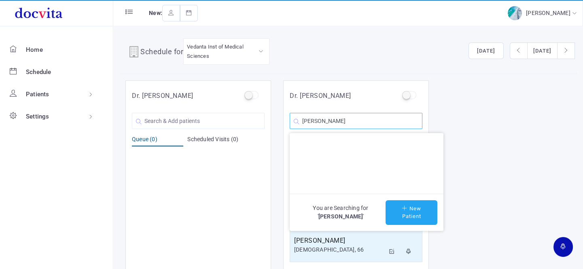
type input "[PERSON_NAME]"
click at [402, 209] on icon at bounding box center [406, 207] width 8 height 5
type input "[PERSON_NAME]"
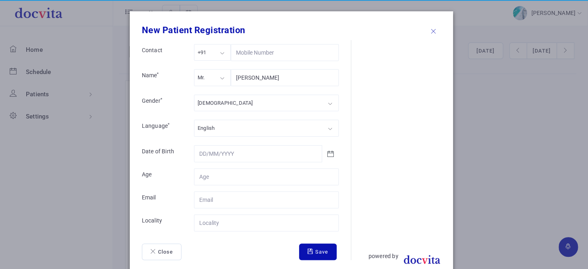
click at [213, 78] on div "Mr." at bounding box center [212, 77] width 37 height 17
click at [221, 104] on div "[DEMOGRAPHIC_DATA]" at bounding box center [266, 103] width 145 height 17
drag, startPoint x: 219, startPoint y: 127, endPoint x: 267, endPoint y: 140, distance: 49.6
click at [235, 175] on input "Contact" at bounding box center [266, 176] width 145 height 17
type input "35"
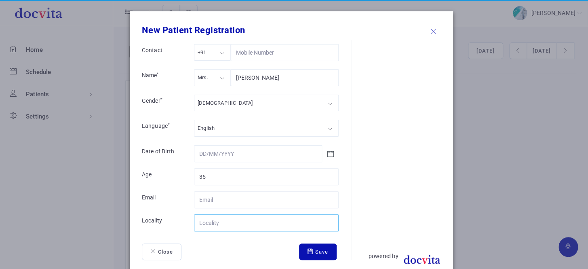
click at [228, 223] on input "Contact" at bounding box center [266, 222] width 145 height 17
type input "[GEOGRAPHIC_DATA]"
click at [322, 253] on button "Save" at bounding box center [318, 251] width 38 height 17
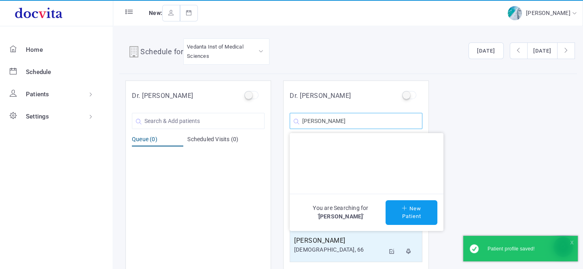
click at [373, 120] on input "[PERSON_NAME]" at bounding box center [356, 121] width 133 height 16
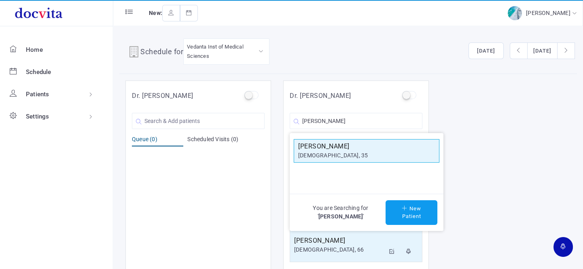
click at [341, 148] on h5 "[PERSON_NAME]" at bounding box center [366, 147] width 137 height 10
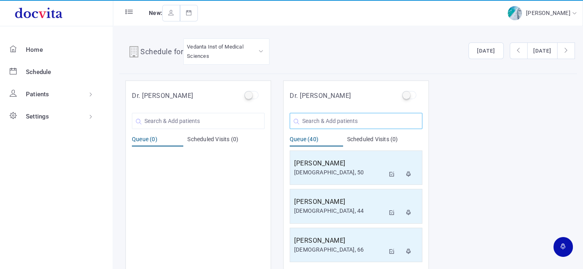
click at [332, 120] on input "text" at bounding box center [356, 121] width 133 height 16
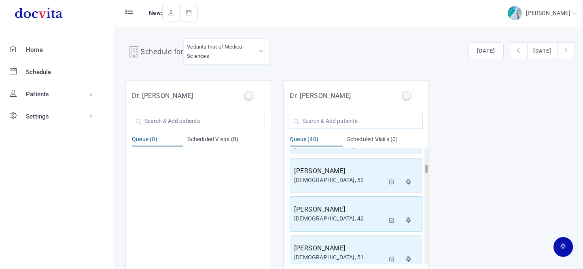
scroll to position [257, 0]
